Goal: Transaction & Acquisition: Book appointment/travel/reservation

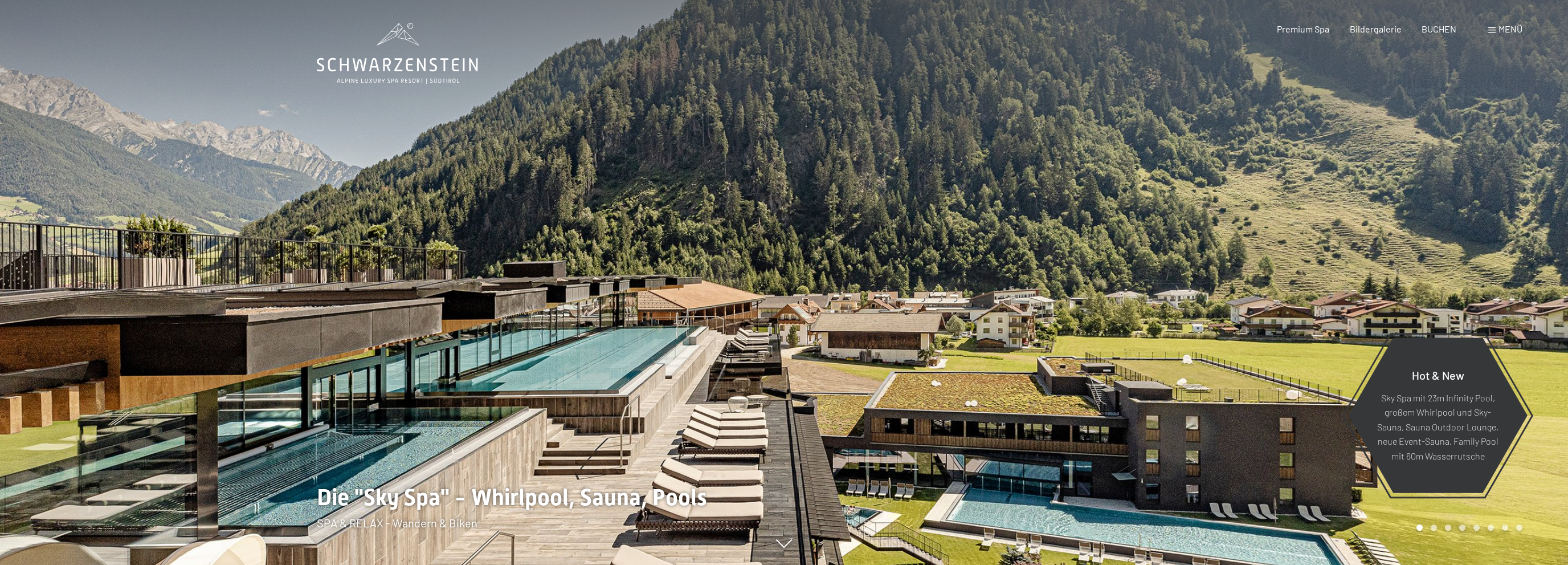
click at [1508, 29] on span "Menü" at bounding box center [1510, 28] width 24 height 10
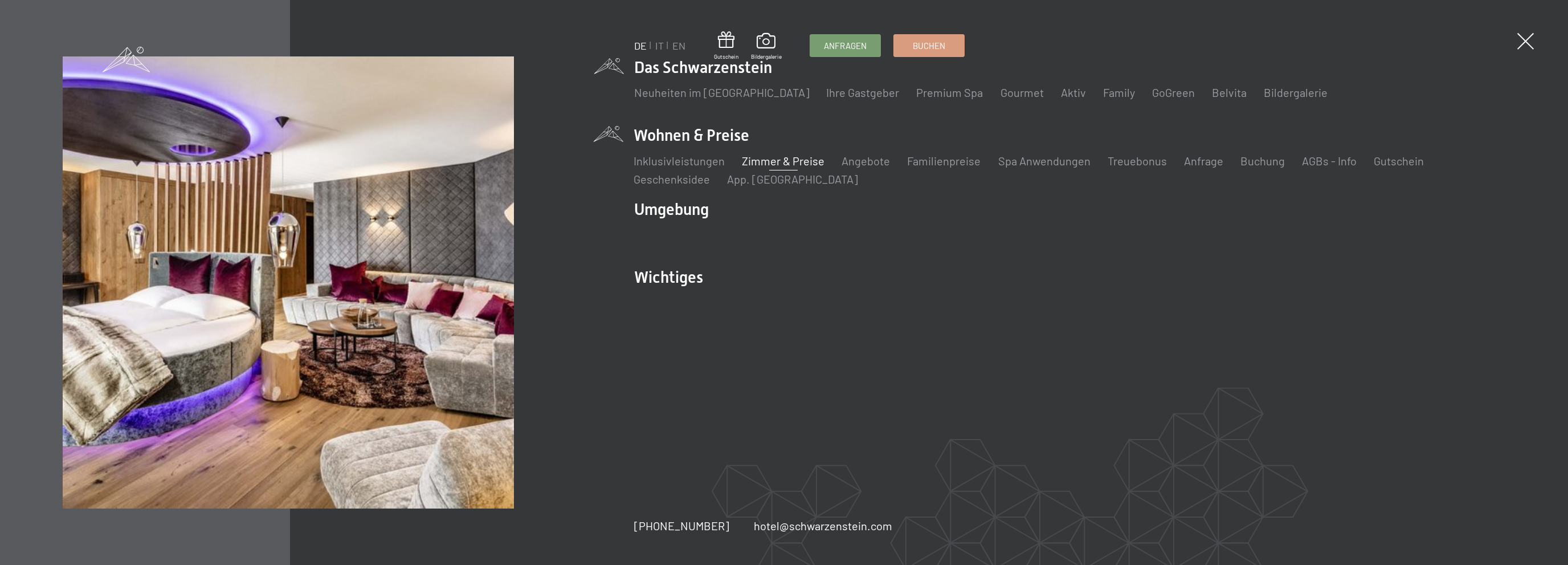
click at [797, 159] on link "Zimmer & Preise" at bounding box center [784, 160] width 83 height 14
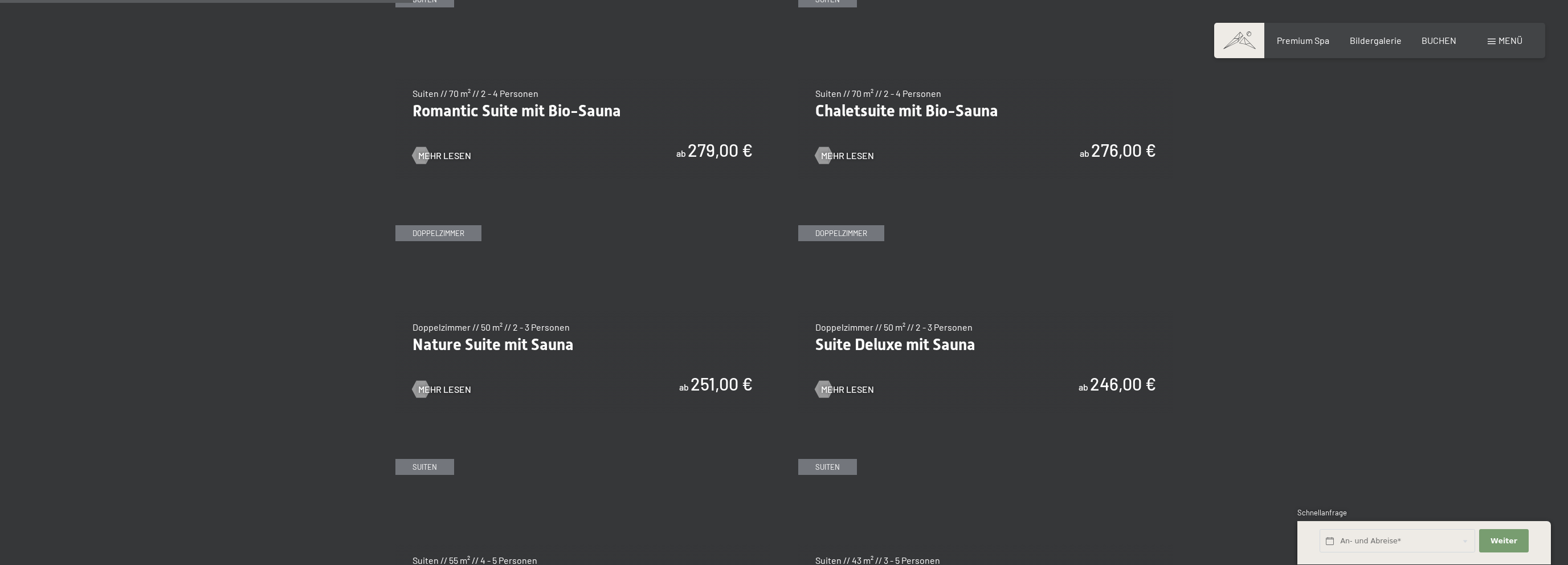
scroll to position [1083, 0]
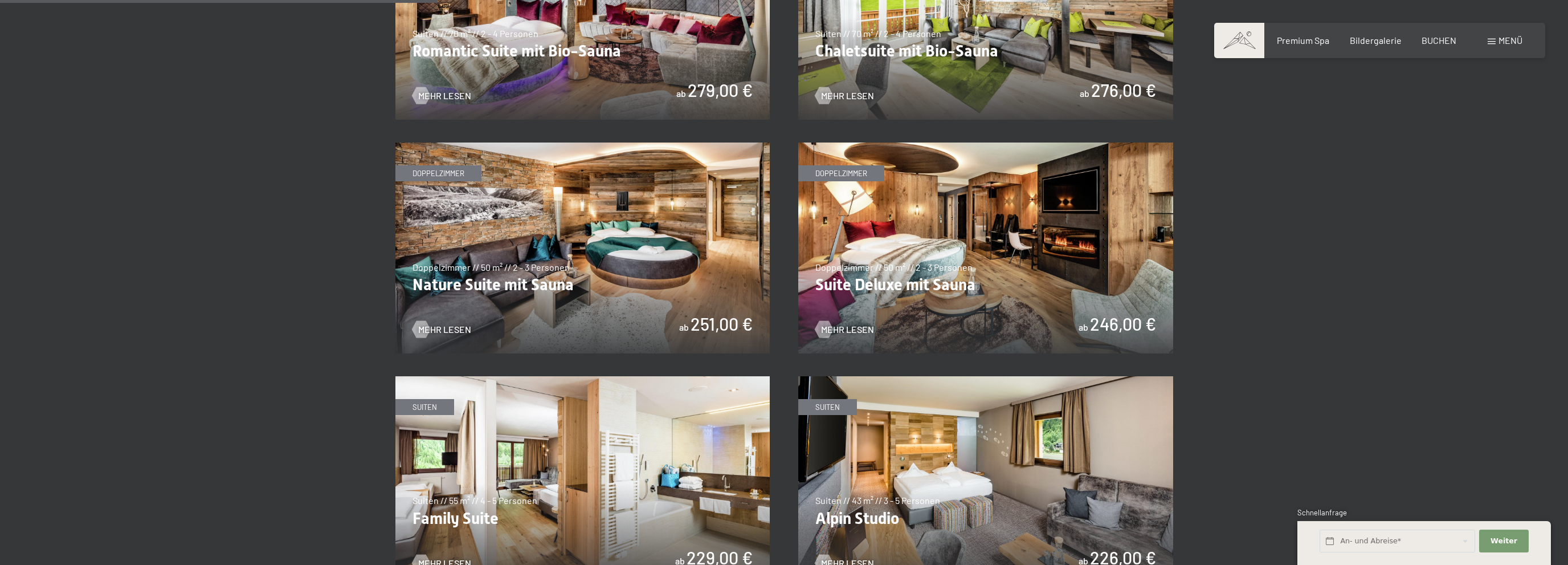
click at [489, 284] on img at bounding box center [582, 248] width 375 height 211
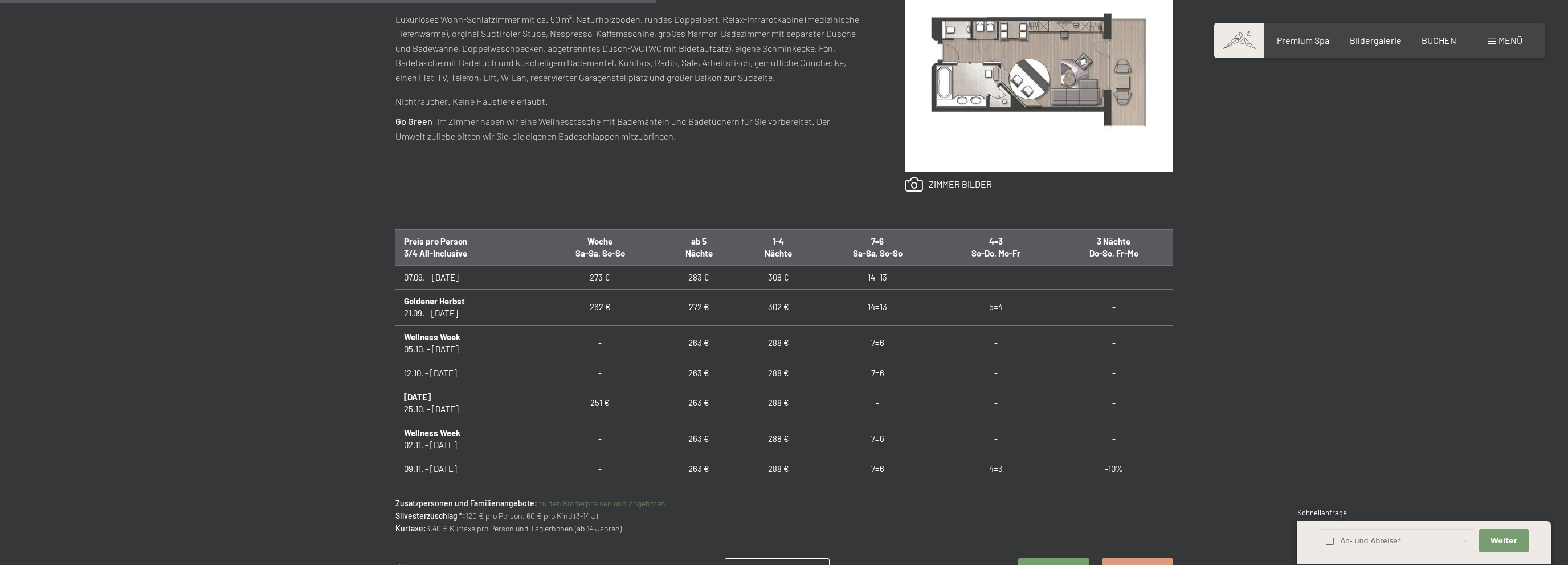
scroll to position [662, 0]
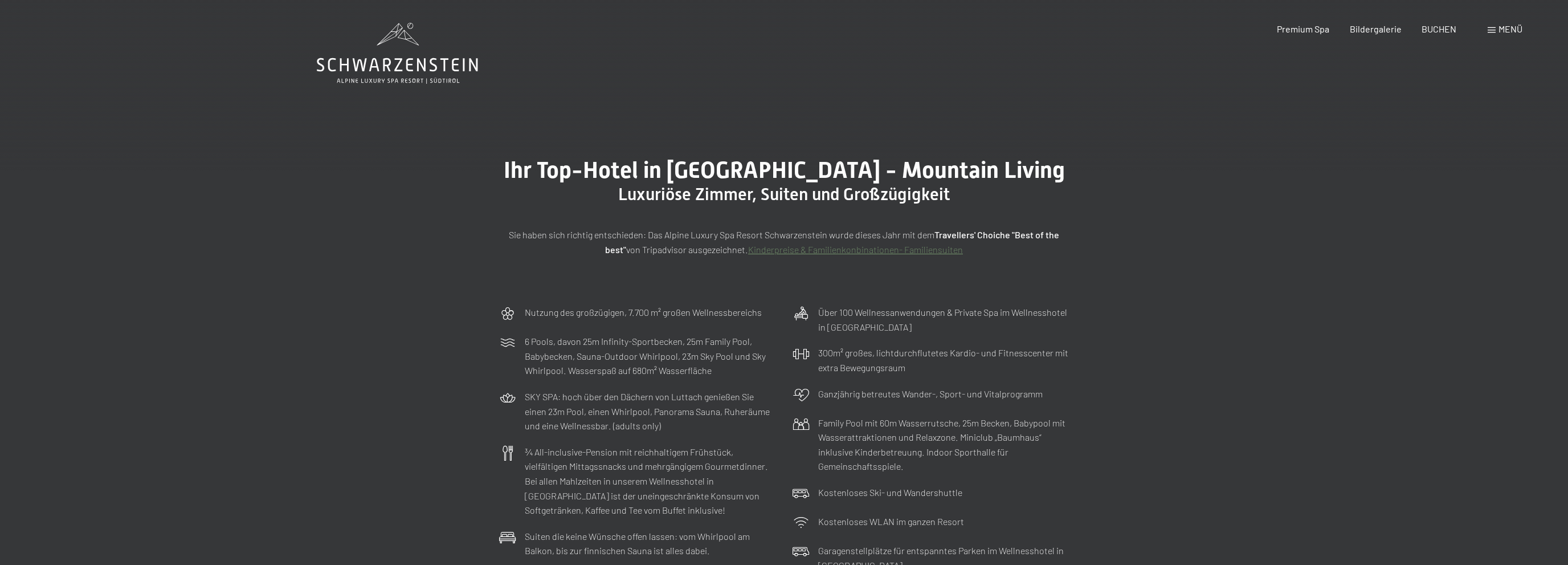
click at [1139, 266] on div "Ihr Top-Hotel in Südtirol - Mountain Living Luxuriöse Zimmer, Suiten und Großzü…" at bounding box center [784, 207] width 1568 height 185
